Goal: Find specific page/section: Find specific page/section

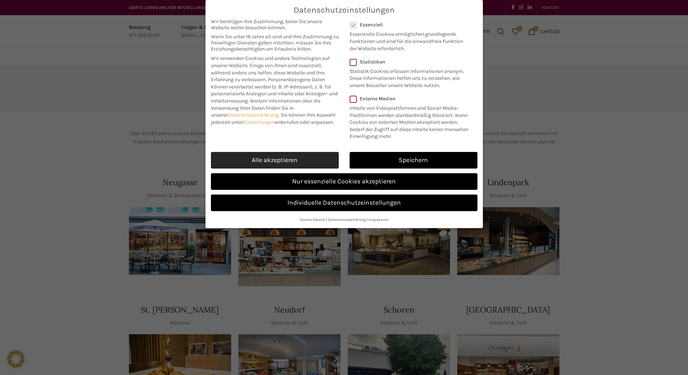
click at [292, 169] on link "Alle akzeptieren" at bounding box center [275, 160] width 128 height 17
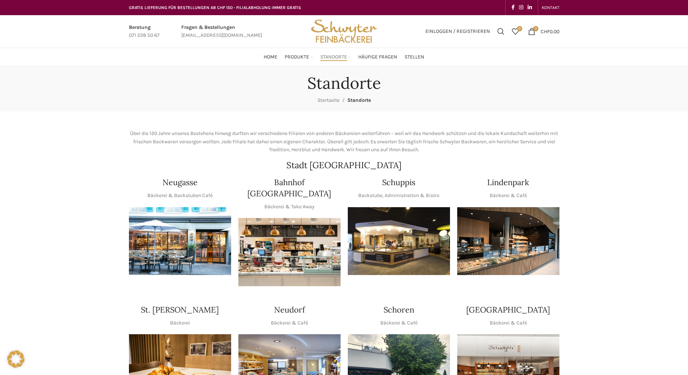
click at [388, 228] on div "Datenschutzeinstellungen Wir benötigen Ihre Zustimmung, bevor Sie unsere Websit…" at bounding box center [343, 114] width 277 height 228
click at [395, 225] on img "1 / 1" at bounding box center [399, 241] width 102 height 68
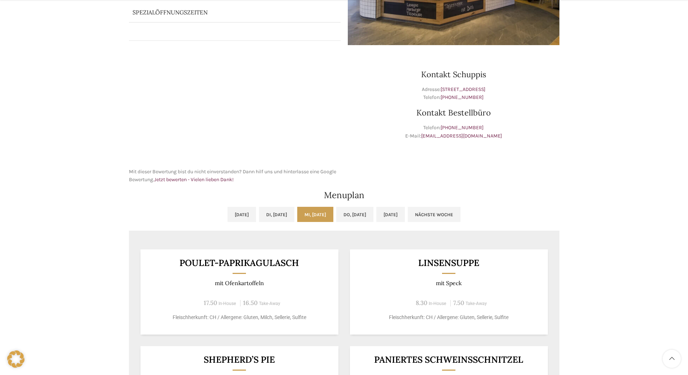
scroll to position [253, 0]
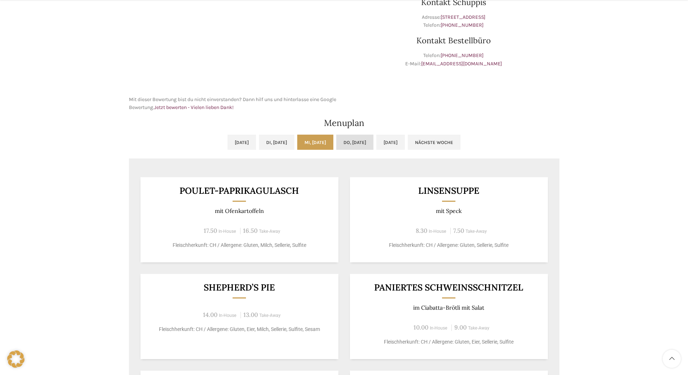
click at [354, 144] on link "Do, [DATE]" at bounding box center [354, 142] width 37 height 15
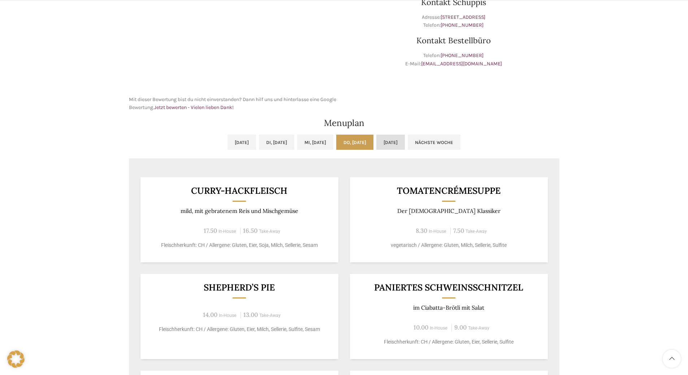
click at [405, 139] on link "[DATE]" at bounding box center [390, 142] width 29 height 15
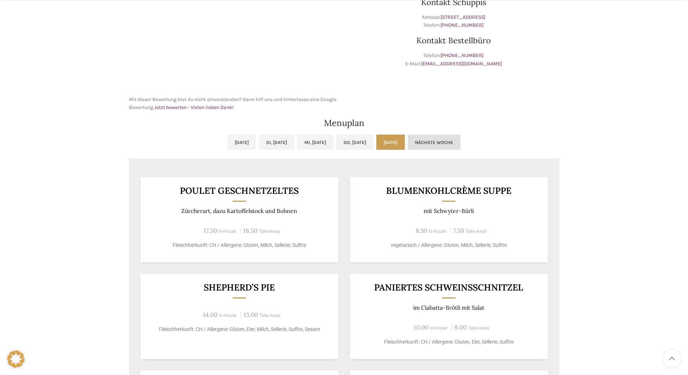
click at [452, 138] on link "Nächste Woche" at bounding box center [434, 142] width 53 height 15
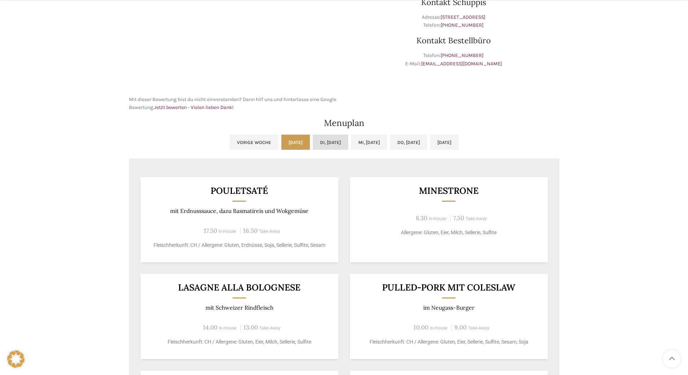
click at [324, 137] on link "Di, [DATE]" at bounding box center [330, 142] width 35 height 15
click at [361, 140] on link "Mi, [DATE]" at bounding box center [369, 142] width 36 height 15
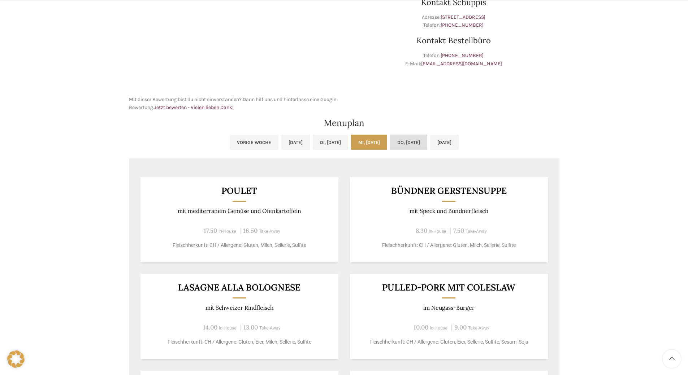
click at [403, 139] on link "Do, [DATE]" at bounding box center [408, 142] width 37 height 15
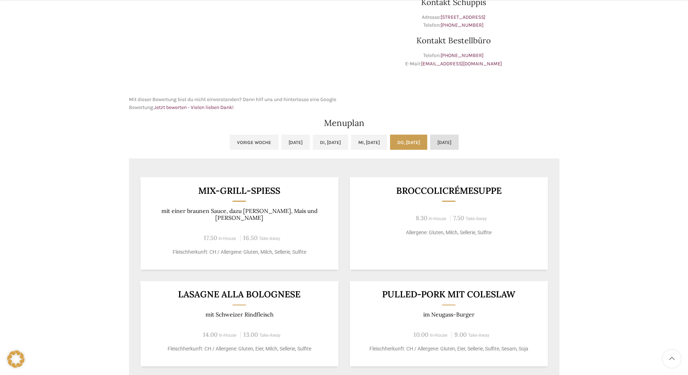
click at [455, 137] on link "[DATE]" at bounding box center [444, 142] width 29 height 15
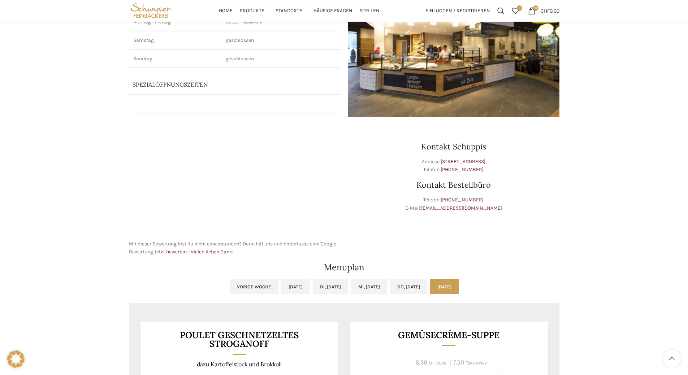
scroll to position [0, 0]
